Goal: Information Seeking & Learning: Learn about a topic

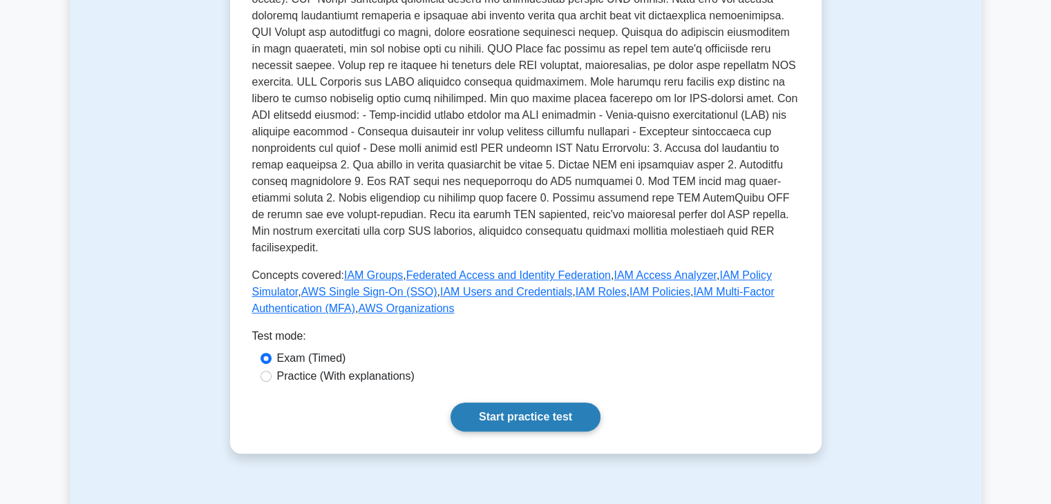
click at [535, 404] on link "Start practice test" at bounding box center [526, 417] width 150 height 29
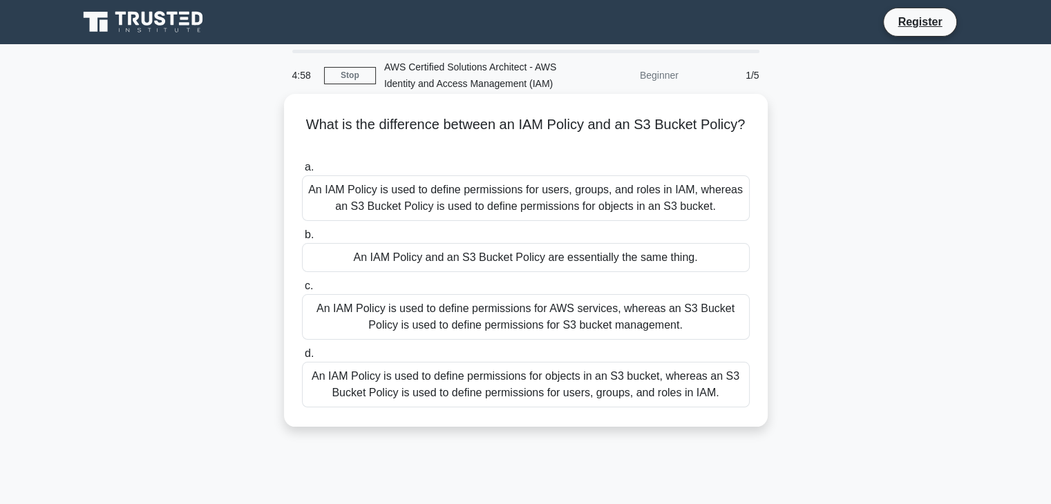
click at [513, 122] on h5 "What is the difference between an IAM Policy and an S3 Bucket Policy? .spinner_…" at bounding box center [526, 133] width 451 height 35
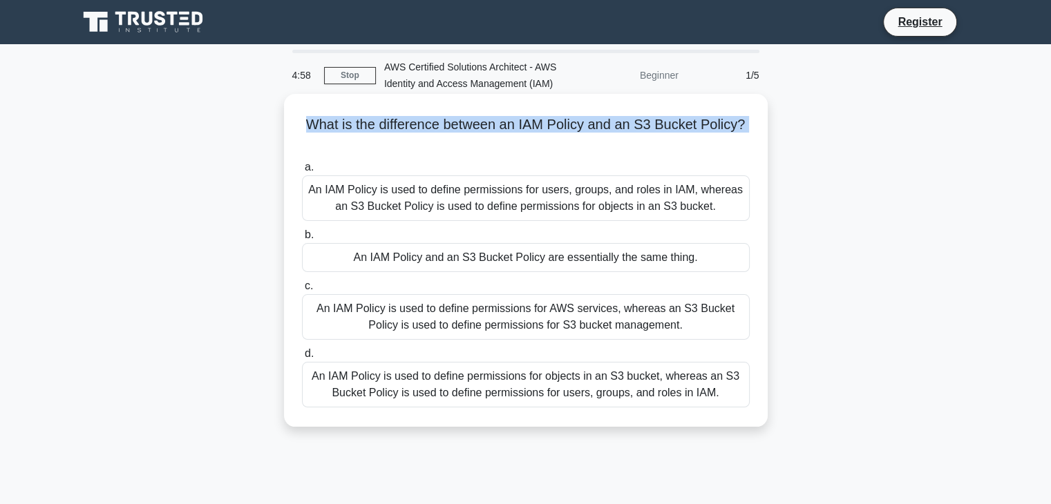
click at [513, 122] on h5 "What is the difference between an IAM Policy and an S3 Bucket Policy? .spinner_…" at bounding box center [526, 133] width 451 height 35
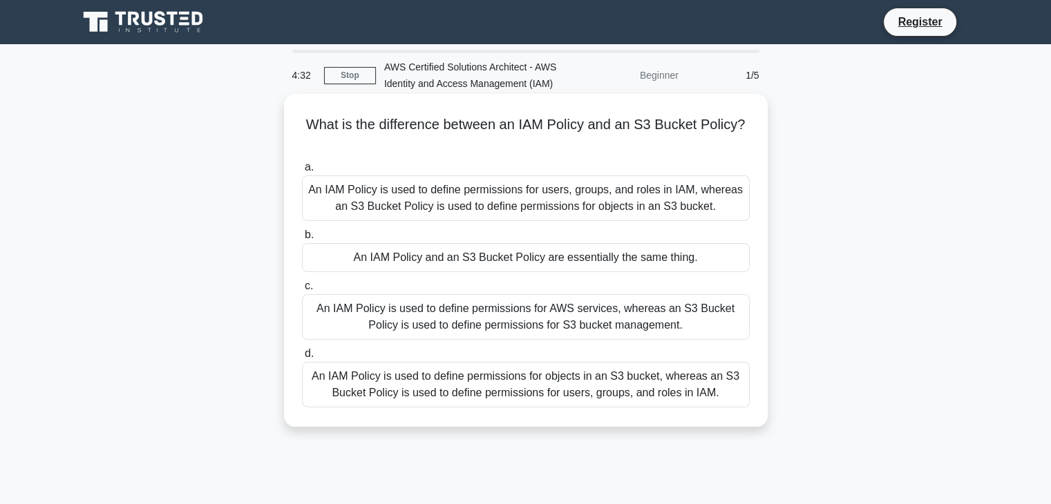
click at [497, 187] on div "An IAM Policy is used to define permissions for users, groups, and roles in IAM…" at bounding box center [526, 199] width 448 height 46
click at [302, 172] on input "a. An IAM Policy is used to define permissions for users, groups, and roles in …" at bounding box center [302, 167] width 0 height 9
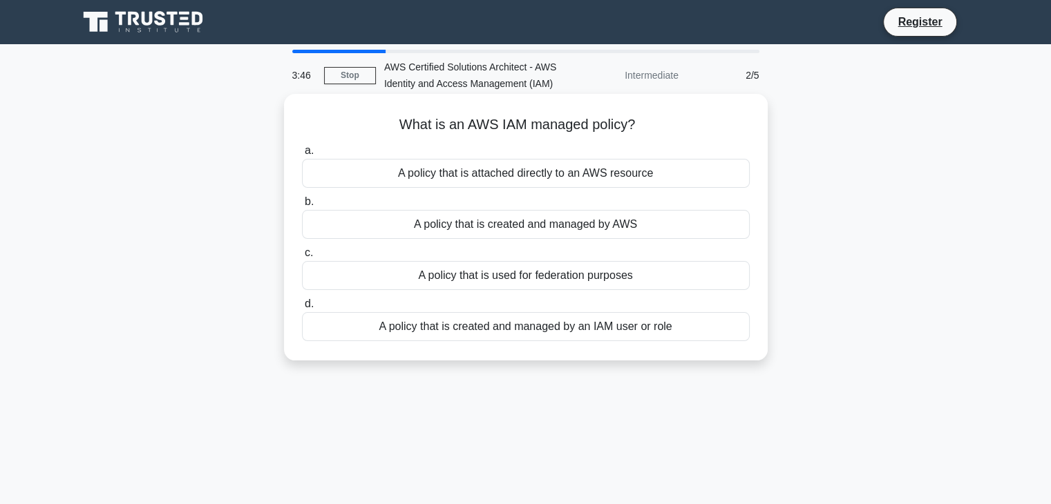
click at [543, 229] on div "A policy that is created and managed by AWS" at bounding box center [526, 224] width 448 height 29
click at [302, 207] on input "b. A policy that is created and managed by AWS" at bounding box center [302, 202] width 0 height 9
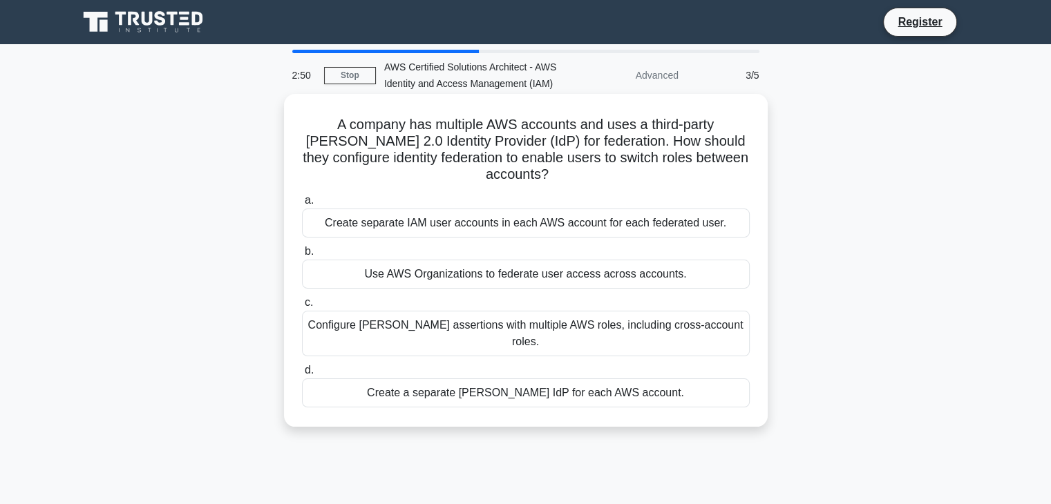
click at [518, 279] on div "Use AWS Organizations to federate user access across accounts." at bounding box center [526, 274] width 448 height 29
click at [302, 256] on input "b. Use AWS Organizations to federate user access across accounts." at bounding box center [302, 251] width 0 height 9
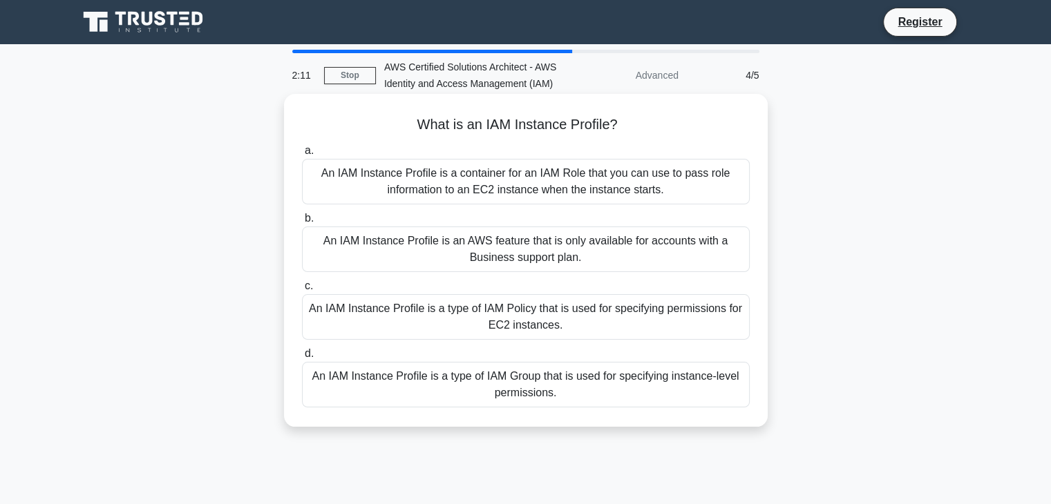
click at [510, 171] on div "An IAM Instance Profile is a container for an IAM Role that you can use to pass…" at bounding box center [526, 182] width 448 height 46
click at [302, 155] on input "a. An IAM Instance Profile is a container for an IAM Role that you can use to p…" at bounding box center [302, 151] width 0 height 9
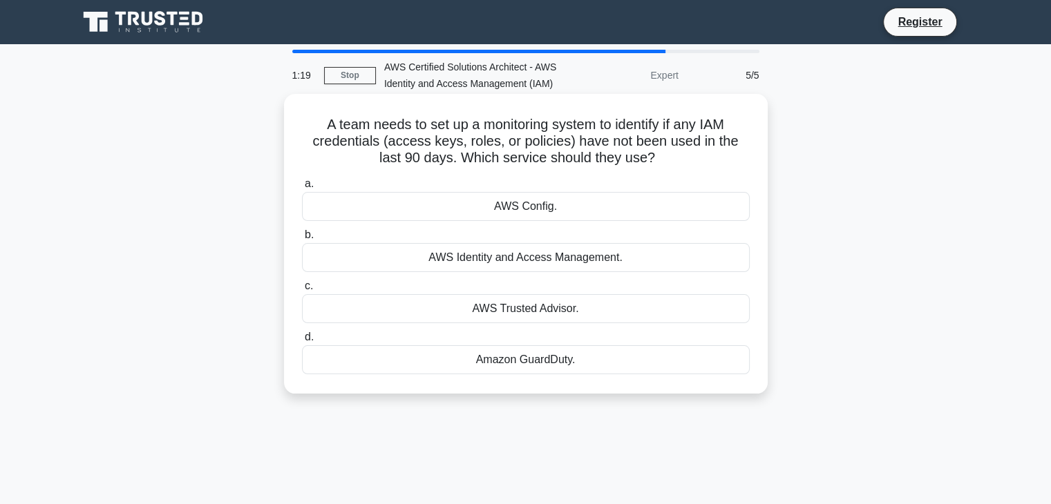
click at [522, 205] on div "AWS Config." at bounding box center [526, 206] width 448 height 29
click at [302, 189] on input "a. AWS Config." at bounding box center [302, 184] width 0 height 9
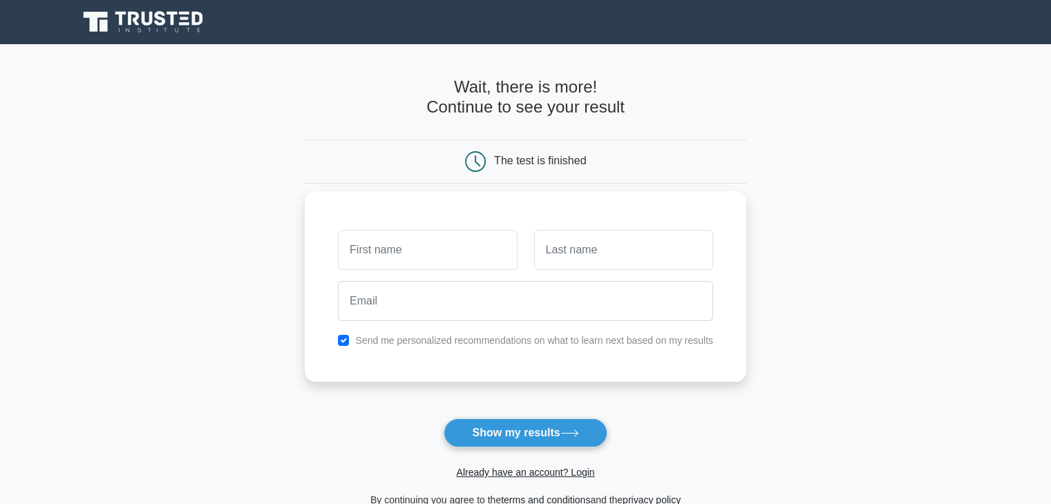
click at [420, 343] on label "Send me personalized recommendations on what to learn next based on my results" at bounding box center [534, 340] width 358 height 11
click at [547, 432] on button "Show my results" at bounding box center [525, 433] width 163 height 29
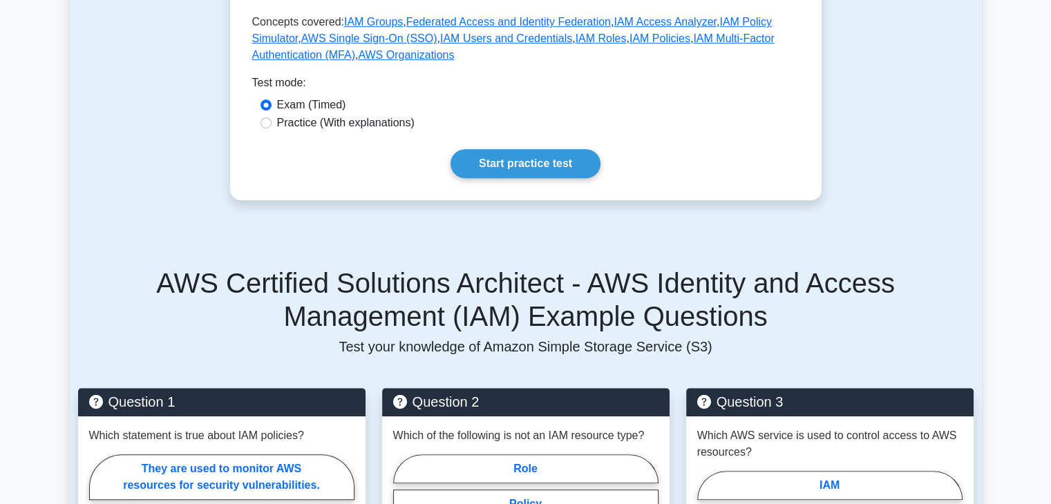
scroll to position [642, 0]
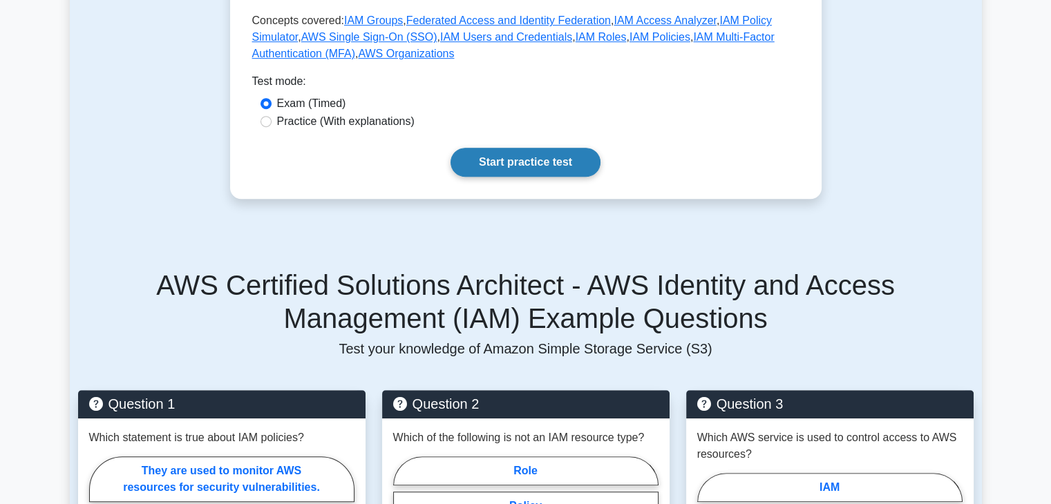
click at [540, 148] on link "Start practice test" at bounding box center [526, 162] width 150 height 29
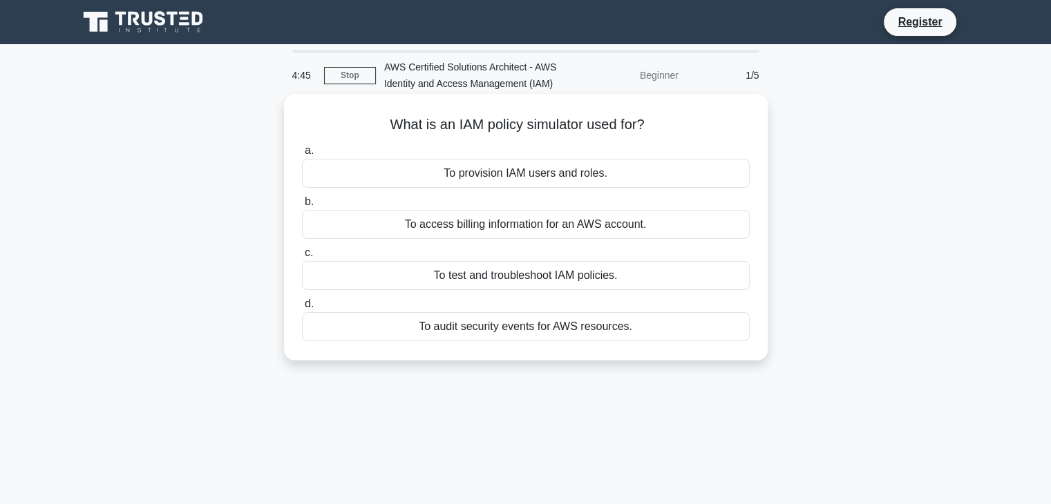
click at [491, 277] on div "To test and troubleshoot IAM policies." at bounding box center [526, 275] width 448 height 29
click at [302, 258] on input "c. To test and troubleshoot IAM policies." at bounding box center [302, 253] width 0 height 9
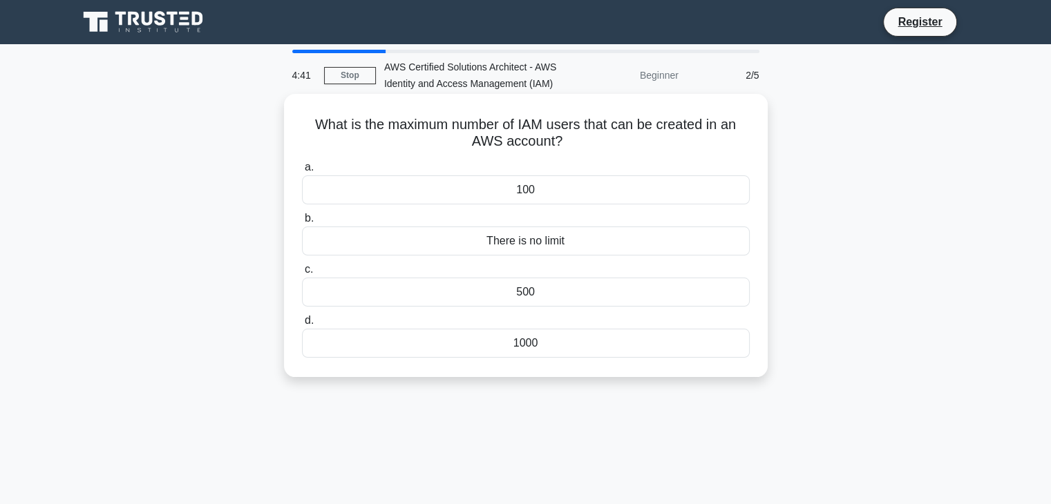
click at [520, 234] on div "There is no limit" at bounding box center [526, 241] width 448 height 29
click at [302, 223] on input "b. There is no limit" at bounding box center [302, 218] width 0 height 9
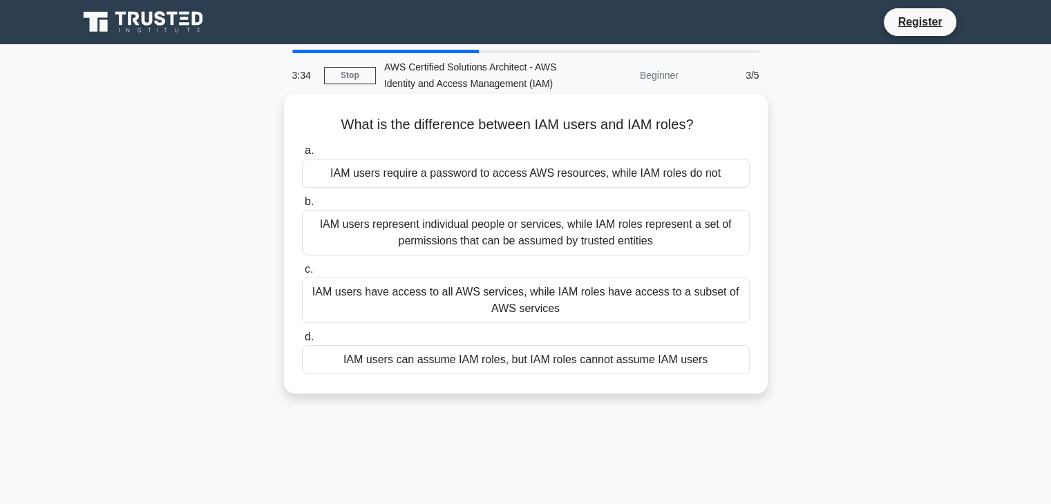
click at [474, 224] on div "IAM users represent individual people or services, while IAM roles represent a …" at bounding box center [526, 233] width 448 height 46
click at [302, 207] on input "b. IAM users represent individual people or services, while IAM roles represent…" at bounding box center [302, 202] width 0 height 9
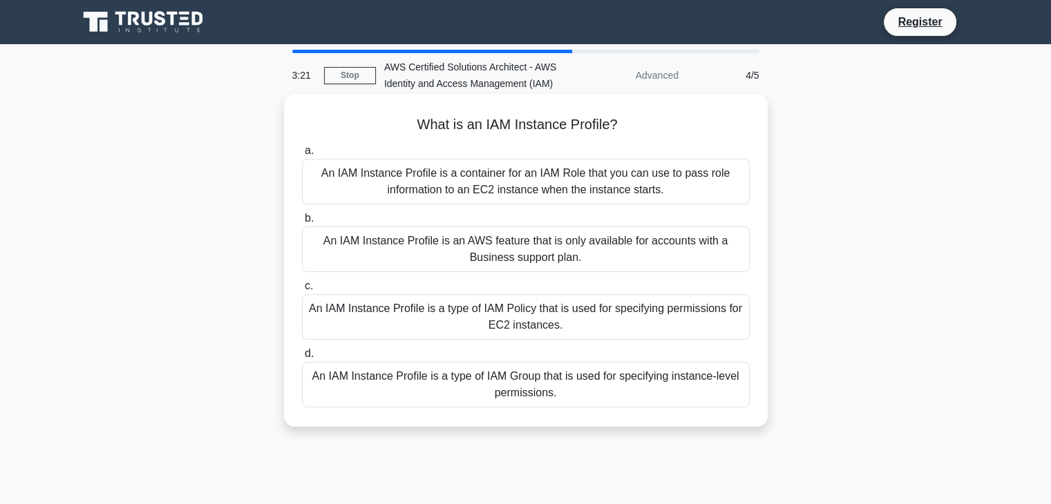
click at [464, 185] on div "An IAM Instance Profile is a container for an IAM Role that you can use to pass…" at bounding box center [526, 182] width 448 height 46
click at [302, 155] on input "a. An IAM Instance Profile is a container for an IAM Role that you can use to p…" at bounding box center [302, 151] width 0 height 9
